Goal: Task Accomplishment & Management: Manage account settings

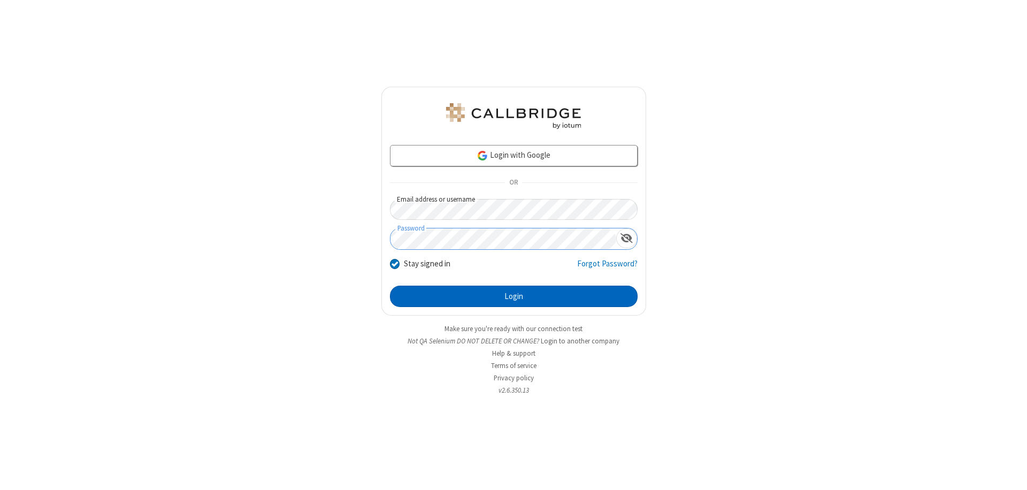
click at [513, 296] on button "Login" at bounding box center [514, 296] width 248 height 21
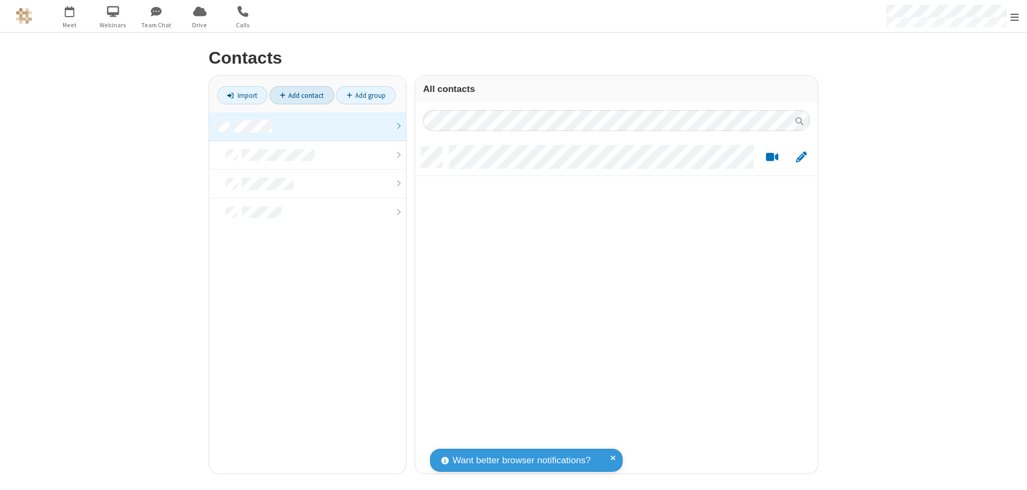
click at [307, 126] on link at bounding box center [307, 126] width 197 height 29
click at [302, 95] on link "Add contact" at bounding box center [302, 95] width 65 height 18
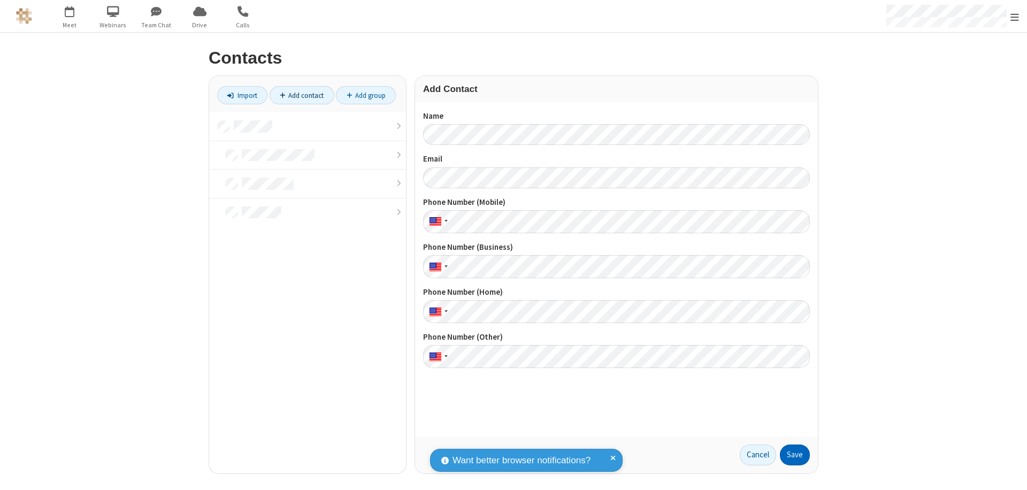
click at [795, 455] on button "Save" at bounding box center [795, 454] width 30 height 21
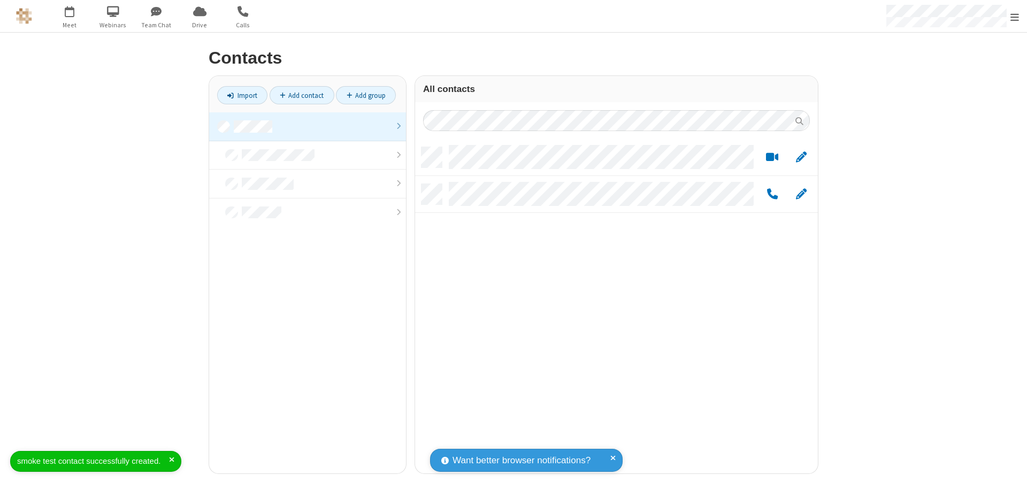
scroll to position [326, 395]
